Goal: Task Accomplishment & Management: Manage account settings

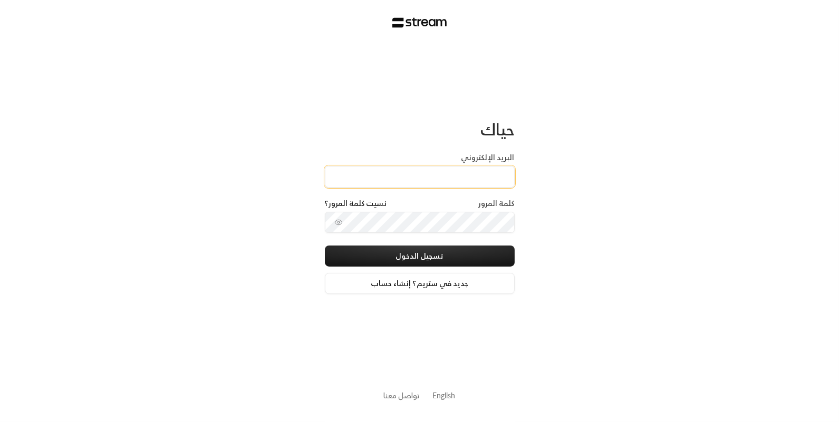
click at [484, 178] on input "البريد الإلكتروني" at bounding box center [420, 177] width 190 height 22
paste input "[EMAIL_ADDRESS][DOMAIN_NAME]"
type input "[EMAIL_ADDRESS][DOMAIN_NAME]"
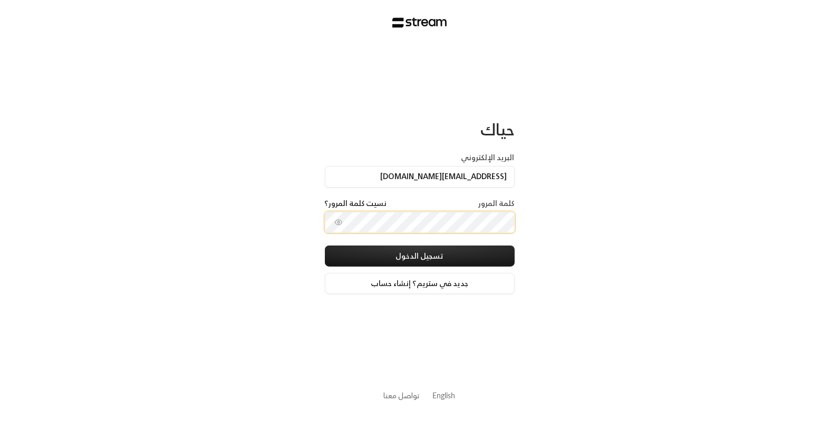
scroll to position [0, 0]
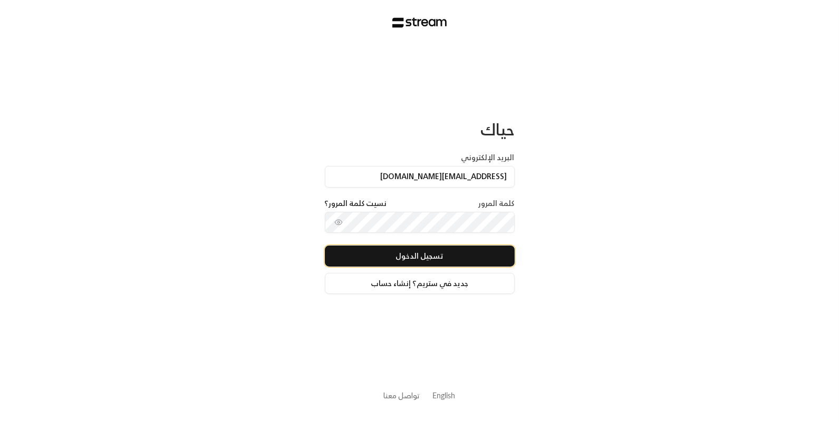
click at [422, 252] on button "تسجيل الدخول" at bounding box center [420, 256] width 190 height 21
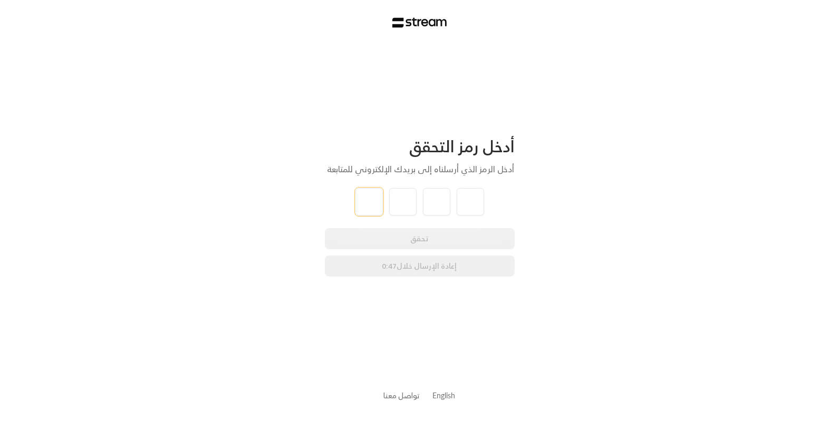
type input "0"
type input "3"
type input "2"
